Goal: Ask a question: Seek information or help from site administrators or community

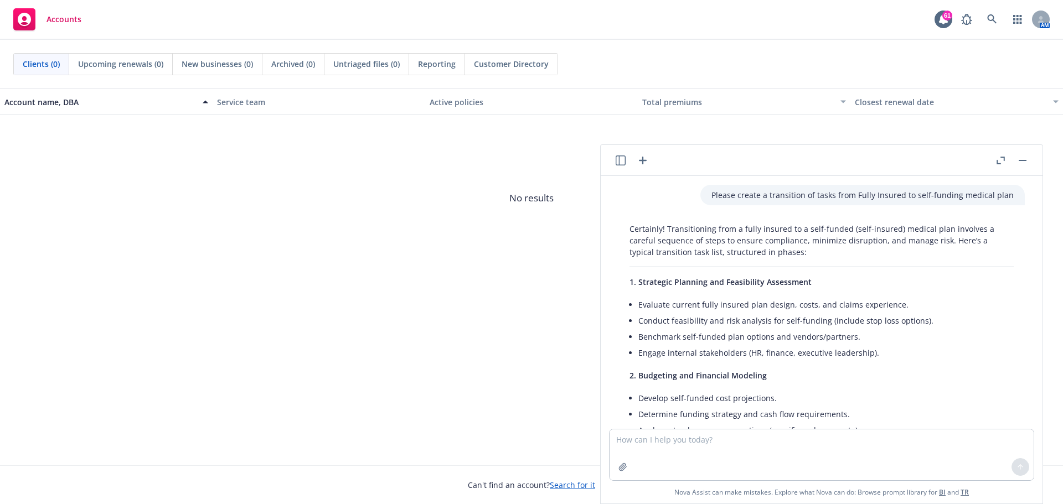
scroll to position [1928, 0]
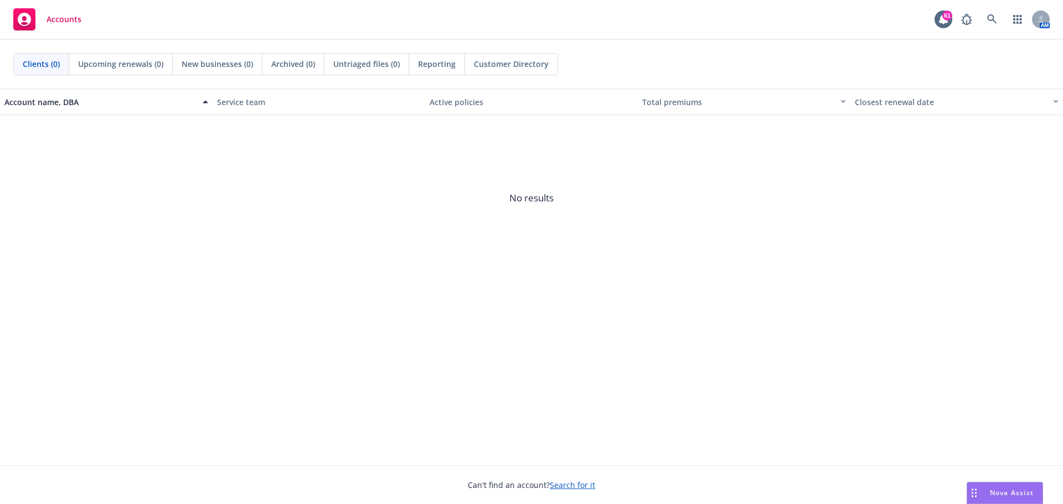
click at [987, 492] on div "Nova Assist" at bounding box center [1011, 492] width 61 height 9
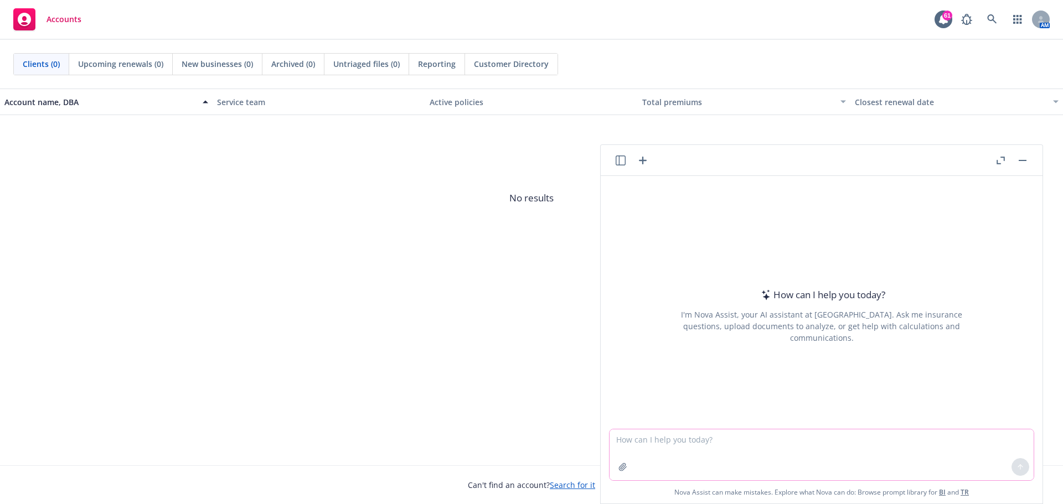
click at [656, 441] on textarea at bounding box center [821, 454] width 424 height 51
type textarea "please provide alternative works for evaluate, consider"
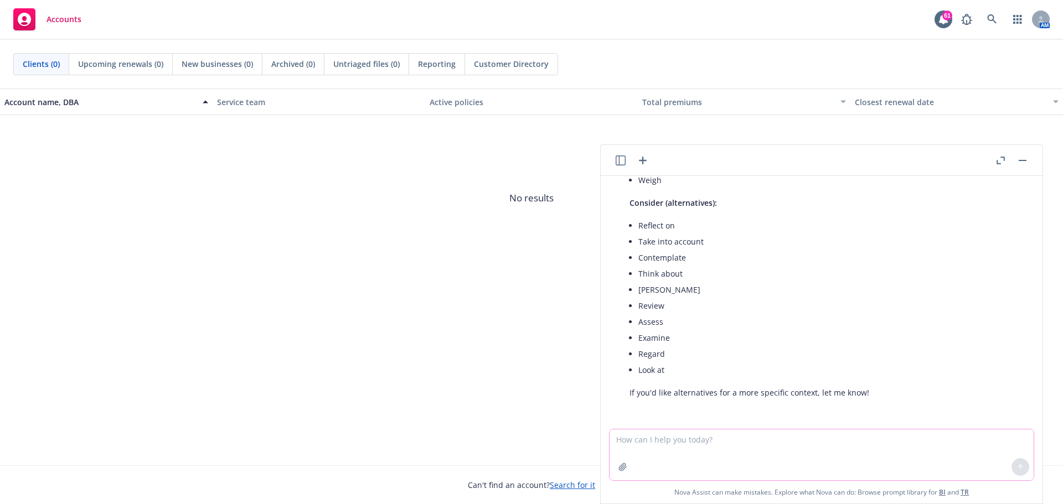
scroll to position [237, 0]
click at [665, 442] on textarea at bounding box center [821, 454] width 424 height 51
type textarea "e"
type textarea "please edit phase"
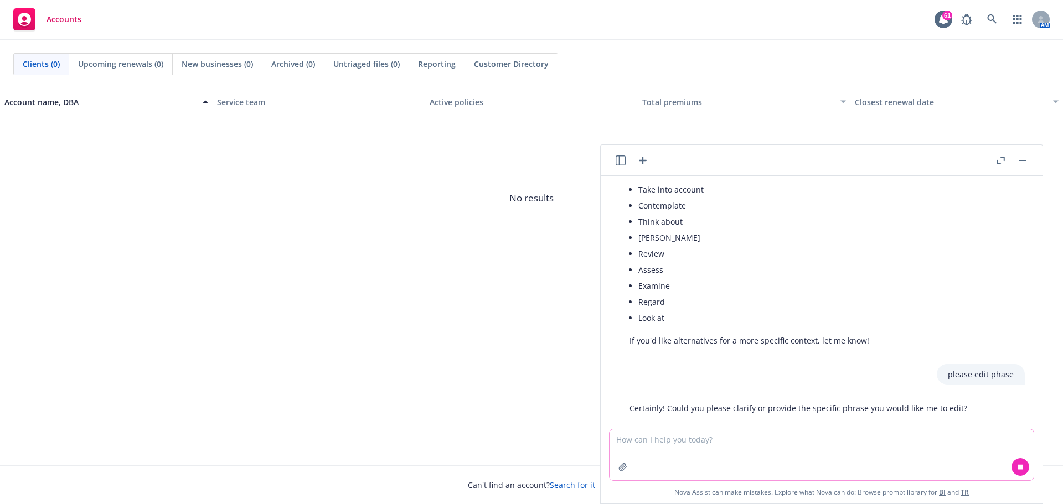
scroll to position [304, 0]
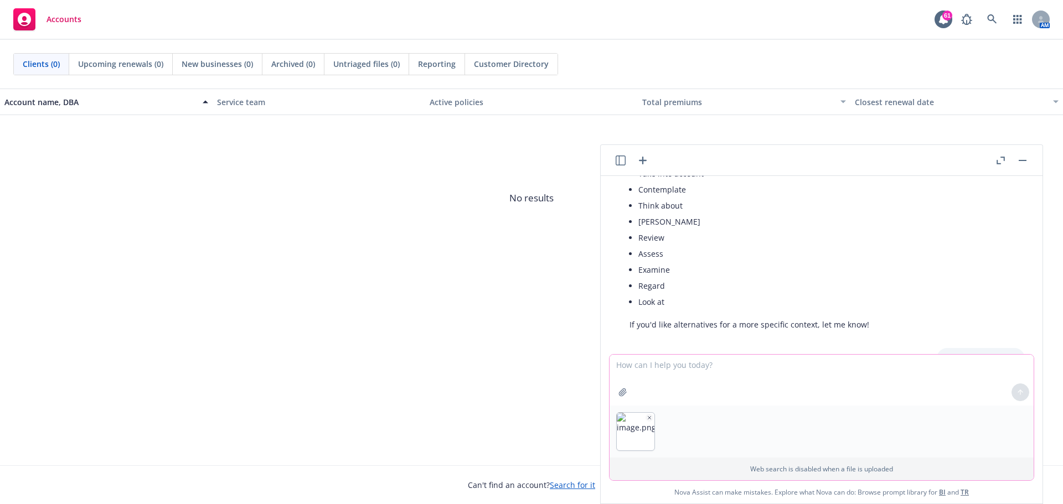
click at [702, 378] on textarea at bounding box center [821, 380] width 424 height 51
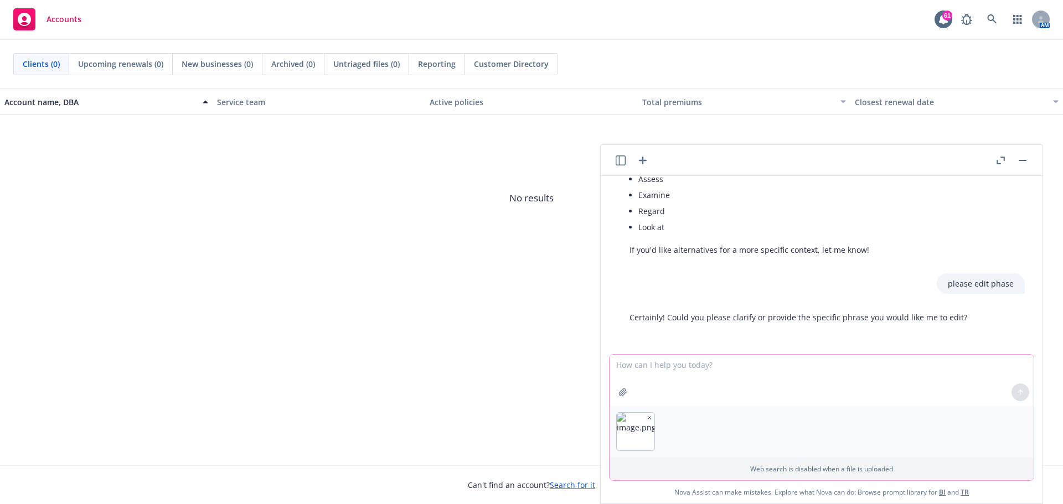
click at [754, 382] on textarea at bounding box center [821, 380] width 424 height 51
click at [690, 418] on icon "button" at bounding box center [693, 418] width 6 height 6
click at [645, 416] on button "button" at bounding box center [649, 418] width 8 height 8
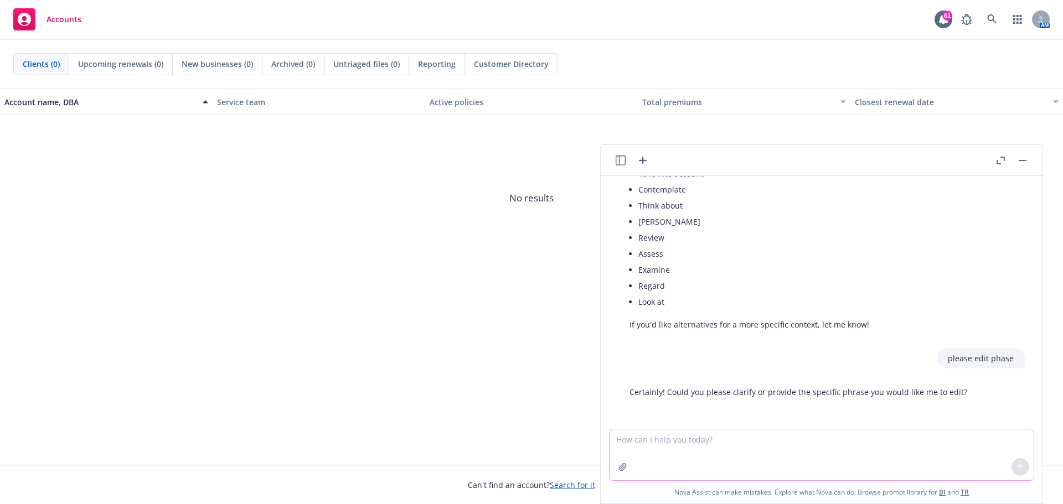
scroll to position [304, 0]
click at [668, 442] on textarea at bounding box center [821, 454] width 424 height 51
type textarea "analyze cost reduction of offering Carrot Fertility Advocacy and $5k HRA to Glo…"
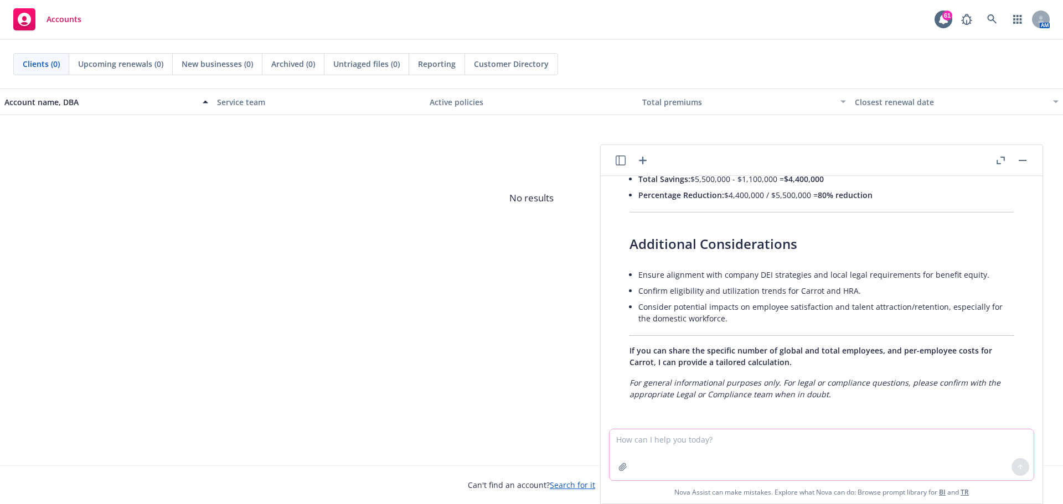
scroll to position [1411, 0]
click at [725, 448] on textarea at bounding box center [821, 454] width 424 height 51
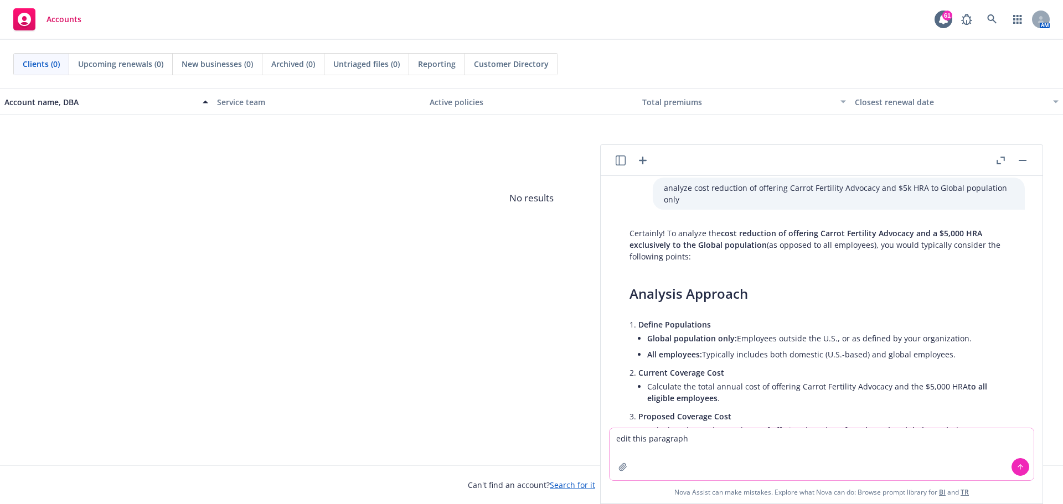
scroll to position [499, 0]
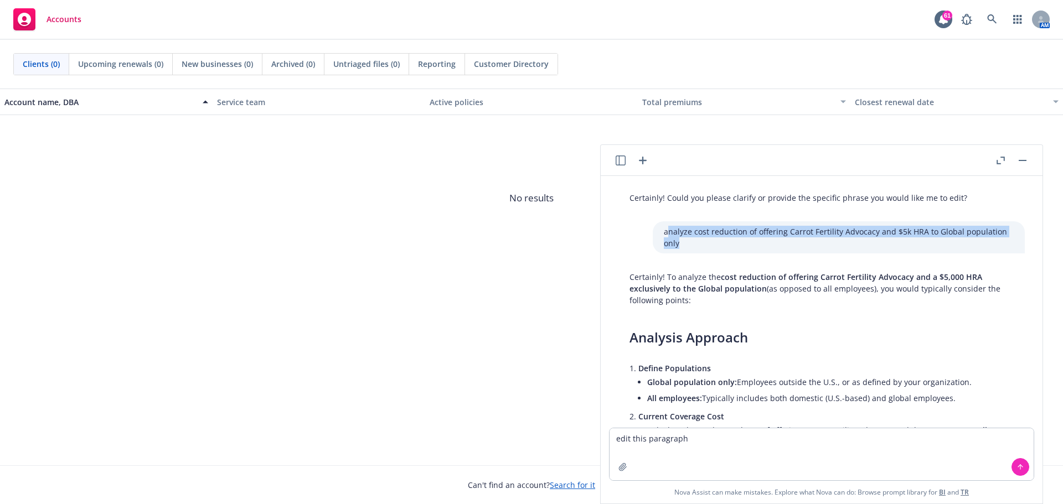
drag, startPoint x: 649, startPoint y: 232, endPoint x: 669, endPoint y: 243, distance: 22.8
click at [669, 243] on p "analyze cost reduction of offering Carrot Fertility Advocacy and $5k HRA to Glo…" at bounding box center [839, 237] width 350 height 23
click at [683, 243] on p "analyze cost reduction of offering Carrot Fertility Advocacy and $5k HRA to Glo…" at bounding box center [839, 237] width 350 height 23
drag, startPoint x: 648, startPoint y: 233, endPoint x: 665, endPoint y: 244, distance: 20.0
click at [665, 244] on p "analyze cost reduction of offering Carrot Fertility Advocacy and $5k HRA to Glo…" at bounding box center [839, 237] width 350 height 23
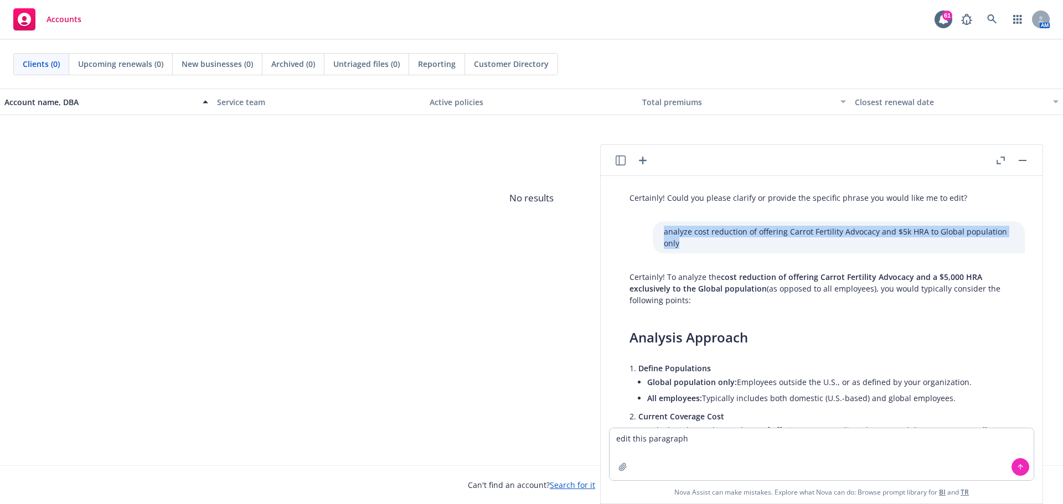
copy p "analyze cost reduction of offering Carrot Fertility Advocacy and $5k HRA to Glo…"
click at [1016, 468] on icon at bounding box center [1020, 467] width 8 height 8
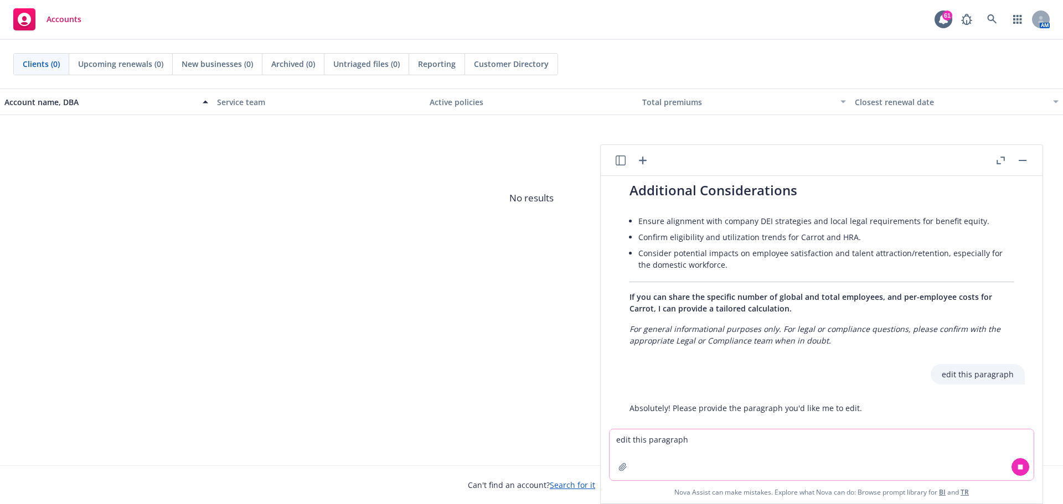
scroll to position [1479, 0]
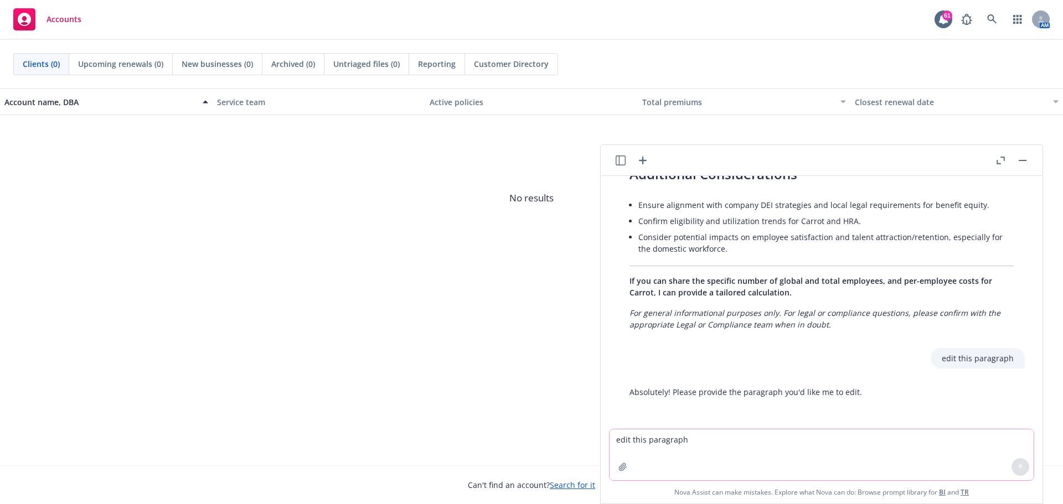
paste textarea "analyze cost reduction of offering Carrot Fertility Advocacy and $5k HRA to Glo…"
type textarea "analyze cost reduction of offering Carrot Fertility Advocacy and $5k HRA to Glo…"
click at [1016, 468] on icon at bounding box center [1020, 467] width 8 height 8
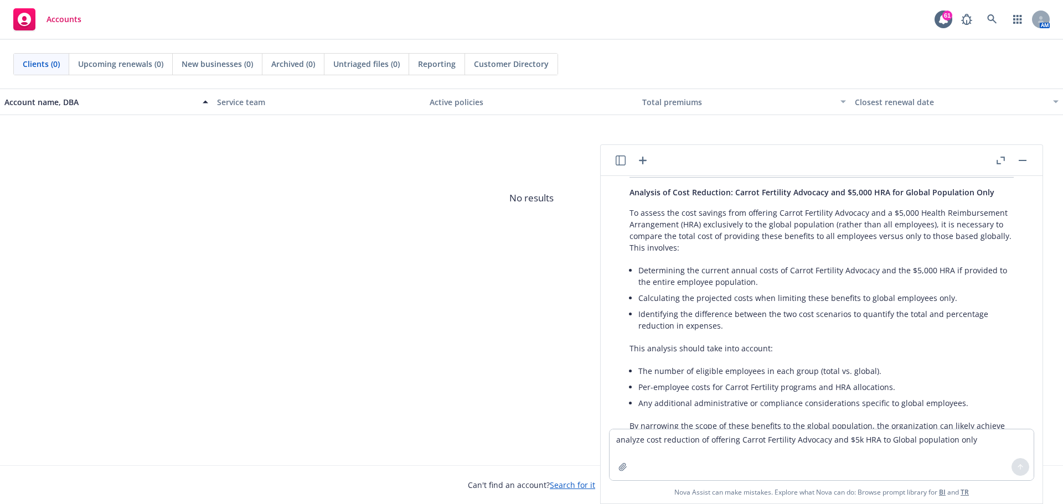
scroll to position [1752, 0]
